Goal: Information Seeking & Learning: Learn about a topic

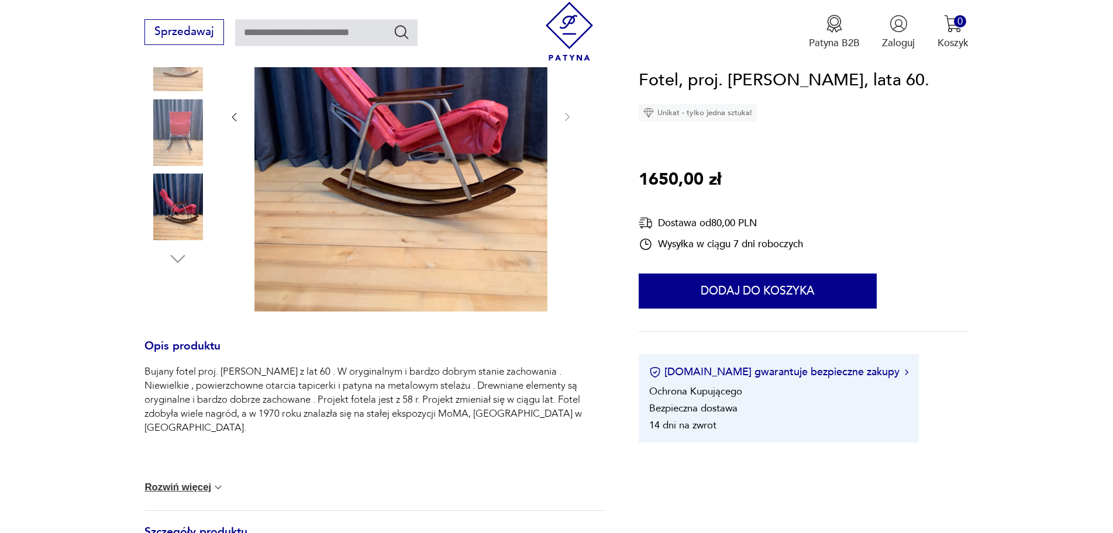
click at [176, 258] on icon "button" at bounding box center [177, 258] width 21 height 21
click at [177, 261] on icon "button" at bounding box center [178, 259] width 15 height 8
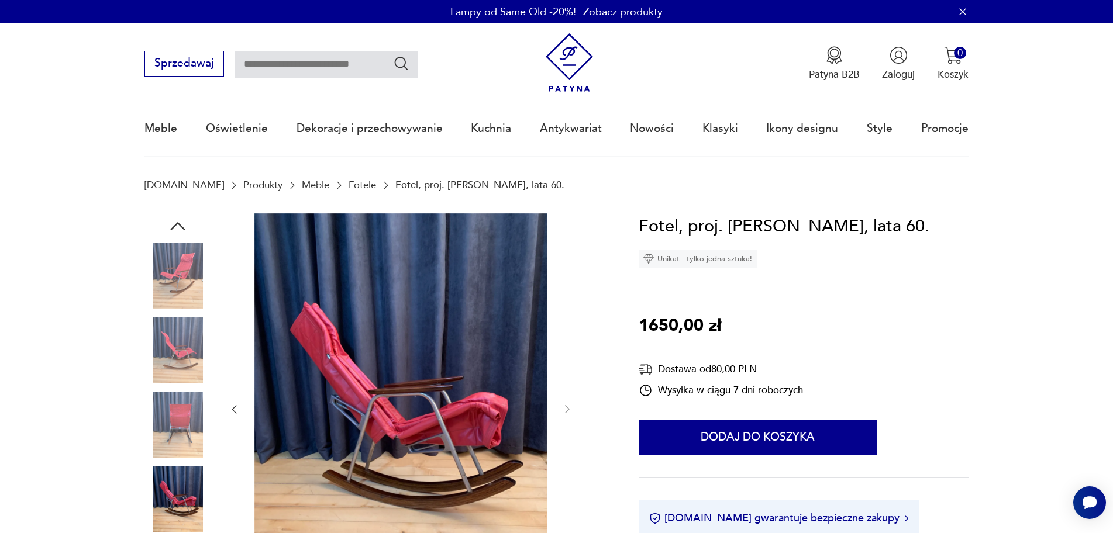
click at [184, 426] on img at bounding box center [177, 425] width 67 height 67
